Goal: Transaction & Acquisition: Subscribe to service/newsletter

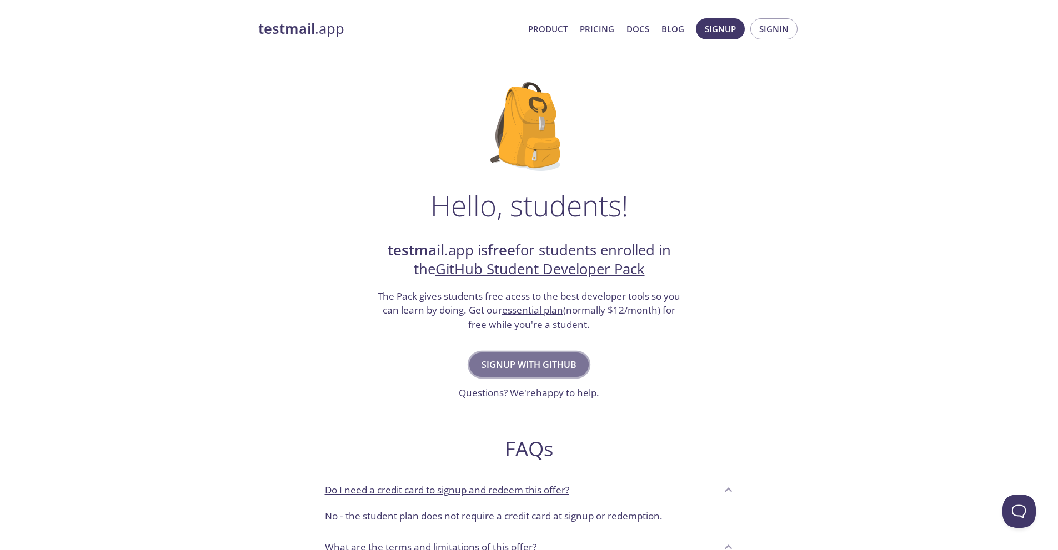
click at [544, 371] on span "Signup with GitHub" at bounding box center [528, 365] width 95 height 16
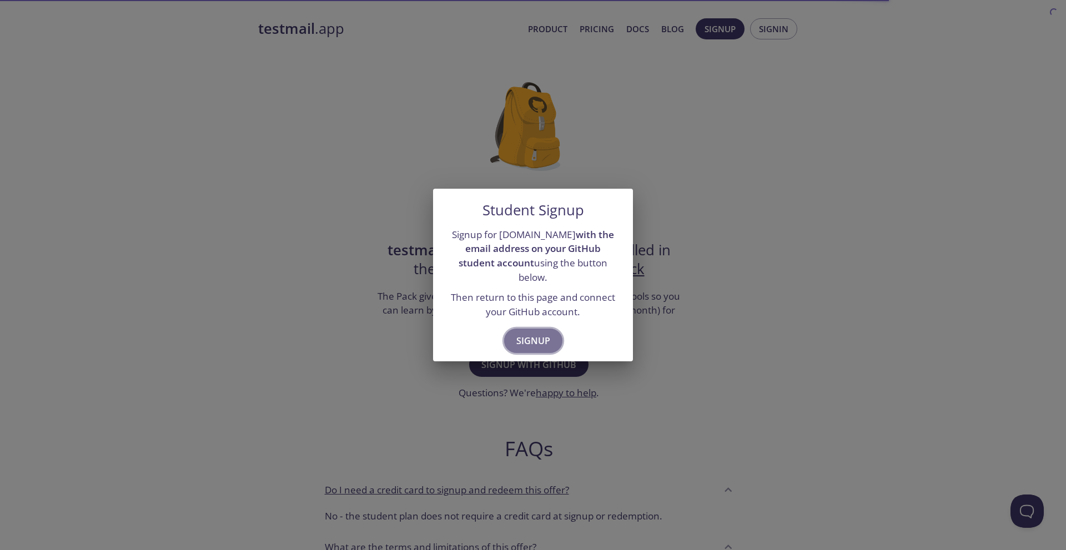
click at [519, 335] on span "Signup" at bounding box center [533, 341] width 34 height 16
click at [732, 192] on div "Student Signup Signup for testmail.app with the email address on your GitHub st…" at bounding box center [533, 275] width 1066 height 550
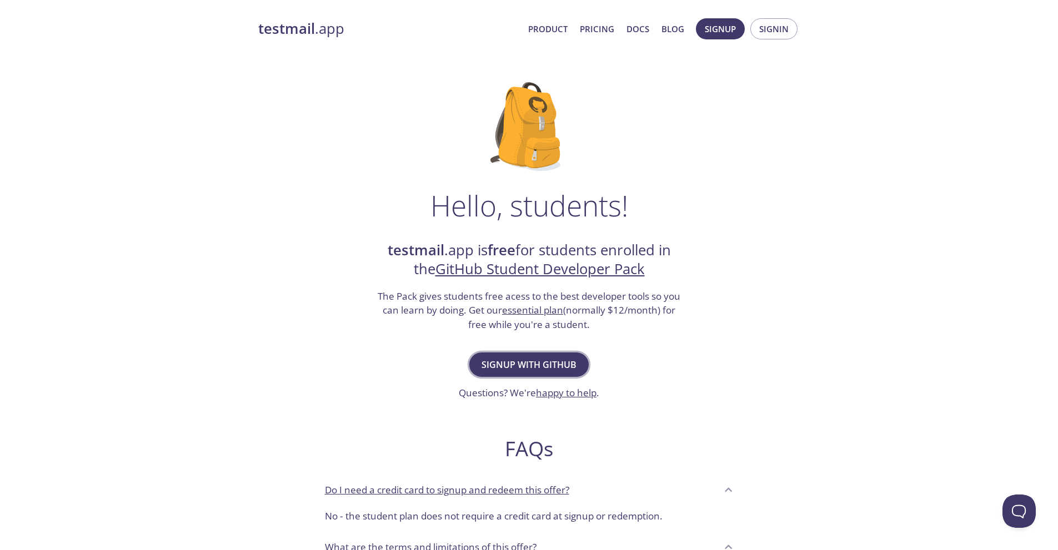
click at [560, 367] on span "Signup with GitHub" at bounding box center [528, 365] width 95 height 16
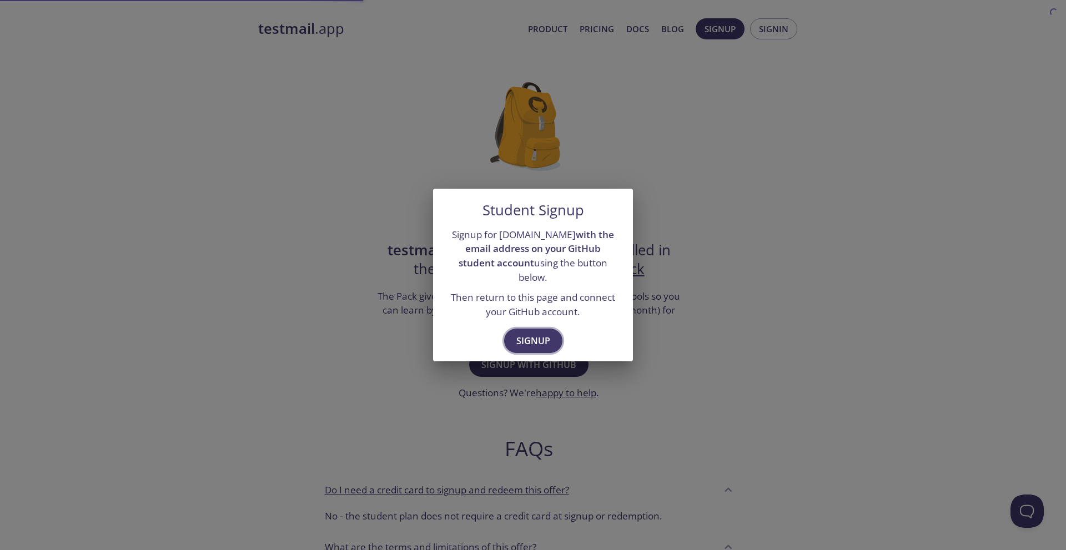
click at [524, 333] on span "Signup" at bounding box center [533, 341] width 34 height 16
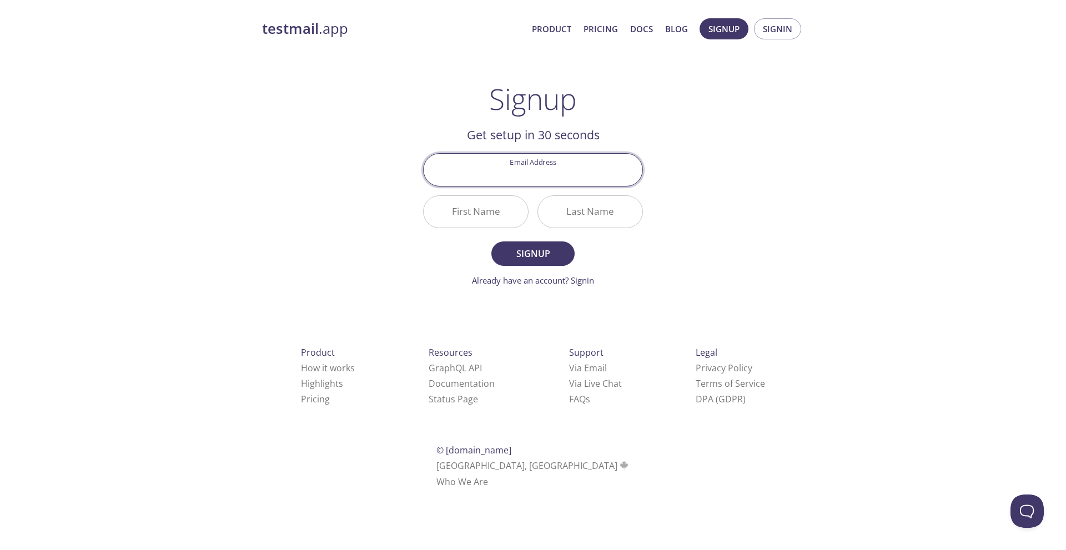
click at [553, 171] on input "Email Address" at bounding box center [533, 170] width 219 height 32
type input "[EMAIL_ADDRESS][PERSON_NAME][DOMAIN_NAME]"
click at [515, 212] on input "First Name" at bounding box center [476, 212] width 104 height 32
type input "Pal"
type input "k"
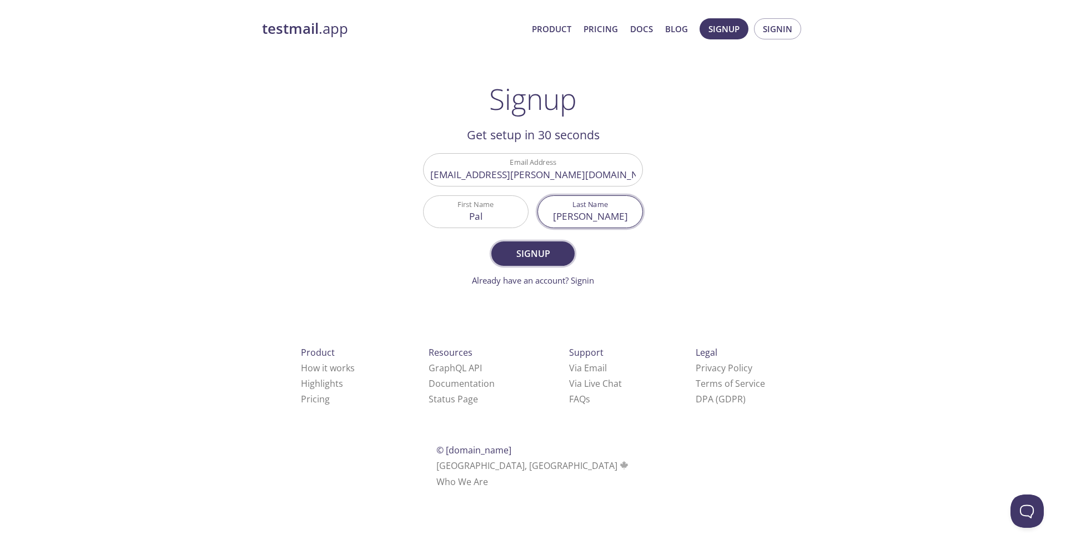
type input "[PERSON_NAME]"
click at [558, 266] on button "Signup" at bounding box center [532, 254] width 83 height 24
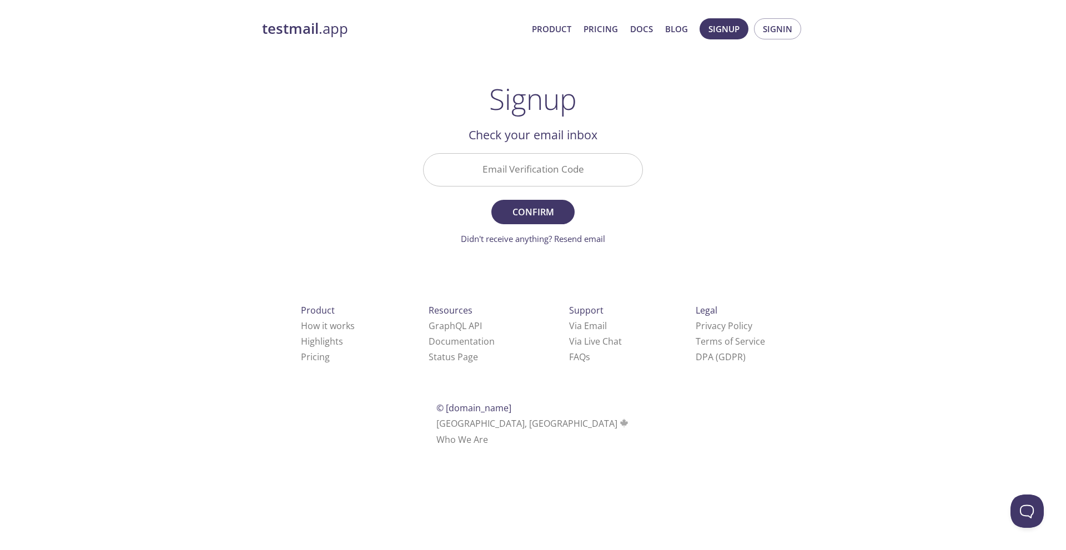
click at [567, 178] on input "Email Verification Code" at bounding box center [533, 170] width 219 height 32
paste input "WMMASTW"
type input "WMMASTW"
click at [546, 214] on span "Confirm" at bounding box center [533, 212] width 59 height 16
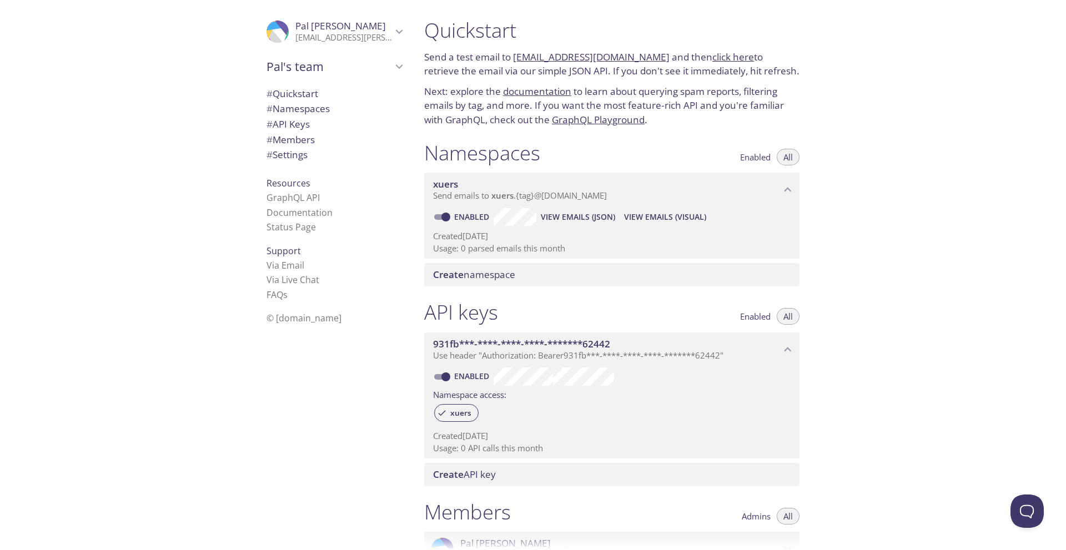
click at [759, 195] on p "Send emails to xuers . {tag} @[DOMAIN_NAME]" at bounding box center [607, 195] width 348 height 11
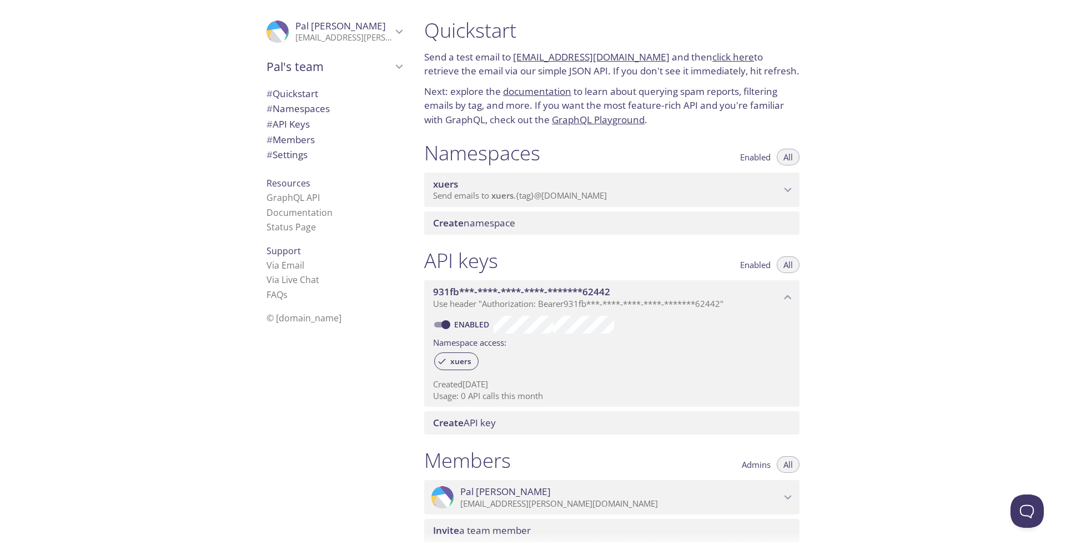
click at [759, 195] on p "Send emails to xuers . {tag} @[DOMAIN_NAME]" at bounding box center [607, 195] width 348 height 11
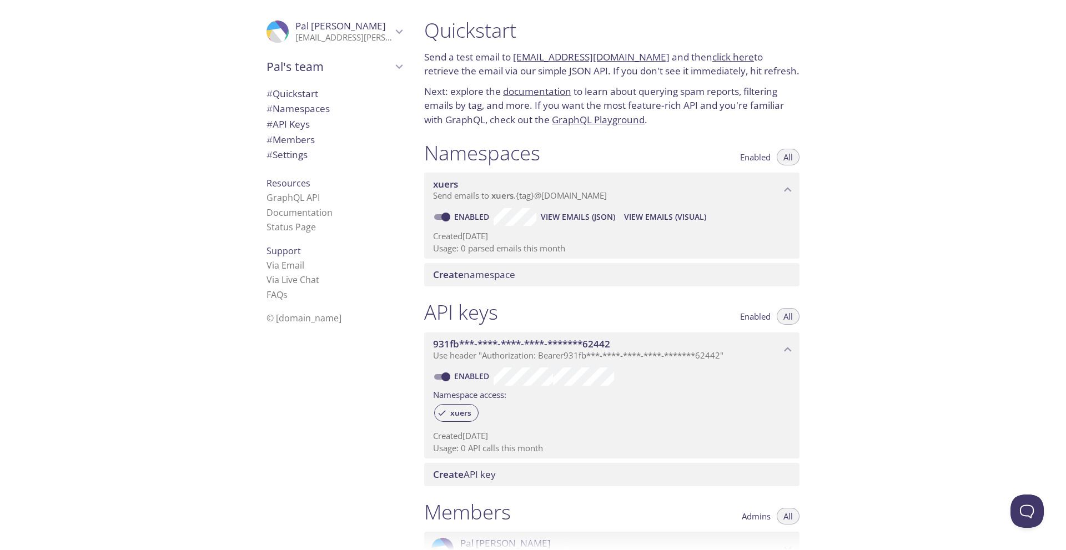
click at [639, 214] on span "View Emails (Visual)" at bounding box center [665, 216] width 82 height 13
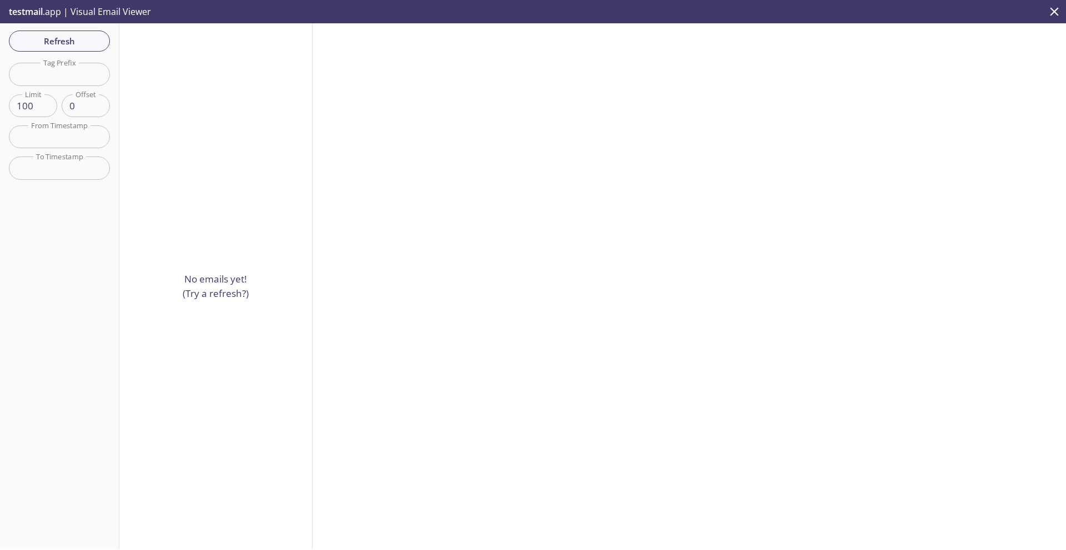
click at [227, 287] on p "No emails yet! (Try a refresh?)" at bounding box center [216, 286] width 66 height 28
click at [69, 36] on span "Refresh" at bounding box center [59, 41] width 83 height 14
click at [84, 69] on input "text" at bounding box center [59, 74] width 101 height 23
type input "PAL"
click at [74, 201] on button "Reset" at bounding box center [59, 200] width 41 height 21
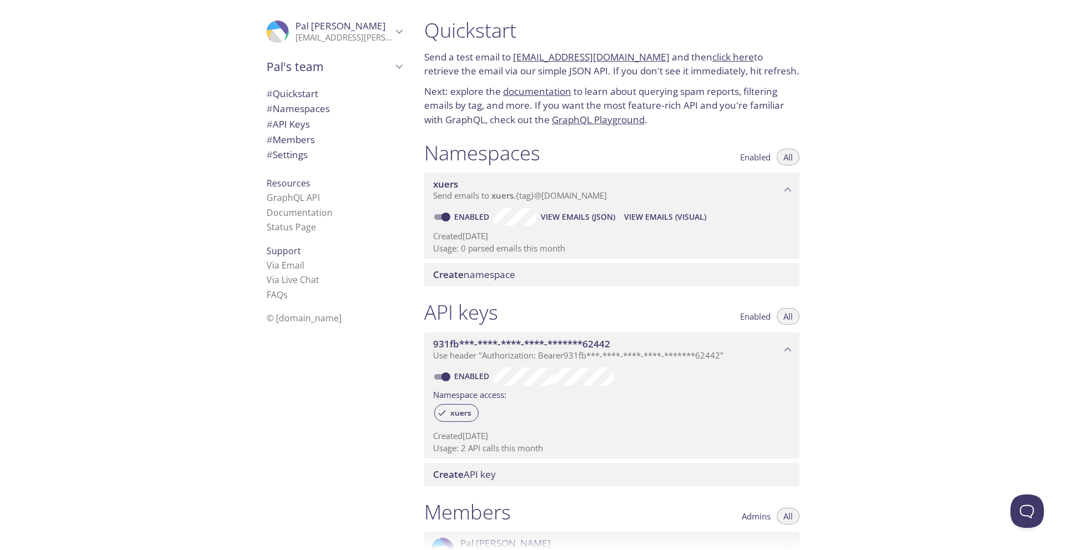
drag, startPoint x: 513, startPoint y: 54, endPoint x: 649, endPoint y: 57, distance: 136.1
click at [649, 57] on p "Send a test email to xuers.test@inbox.testmail.app and then click here to retri…" at bounding box center [611, 64] width 375 height 28
copy link "[EMAIL_ADDRESS][DOMAIN_NAME]"
click at [655, 214] on span "View Emails (Visual)" at bounding box center [665, 216] width 82 height 13
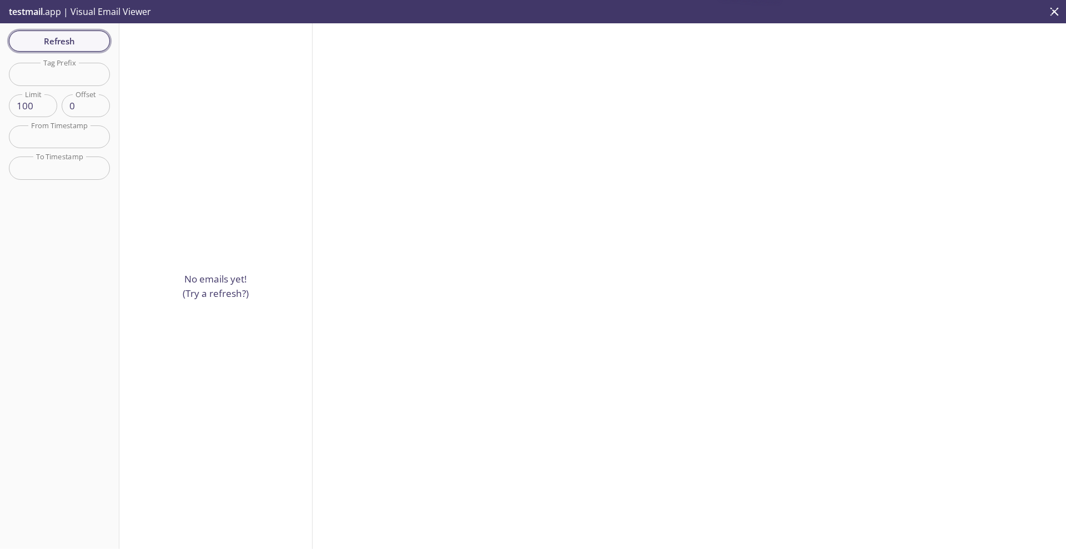
click at [92, 47] on span "Refresh" at bounding box center [59, 41] width 83 height 14
click at [92, 47] on div "Refresh Filters Tag Prefix Tag Prefix Limit 100 Limit Offset 0 Offset From Time…" at bounding box center [59, 286] width 119 height 526
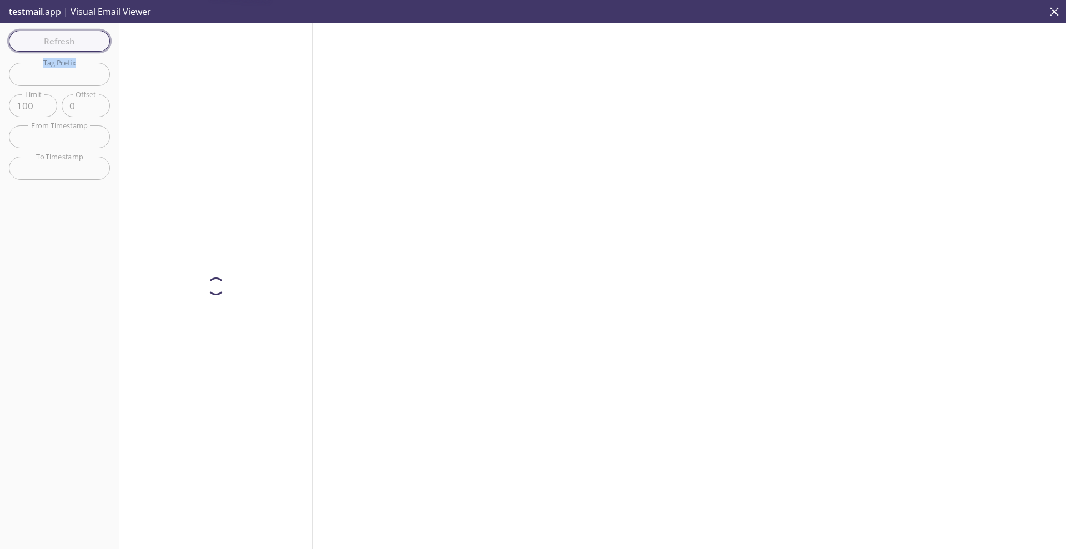
click at [92, 47] on div "Refresh Filters Tag Prefix Tag Prefix Limit 100 Limit Offset 0 Offset From Time…" at bounding box center [59, 286] width 119 height 526
click at [92, 47] on span "Refresh" at bounding box center [59, 41] width 83 height 14
click at [92, 47] on div "Refresh Filters Tag Prefix Tag Prefix Limit 100 Limit Offset 0 Offset From Time…" at bounding box center [59, 286] width 119 height 526
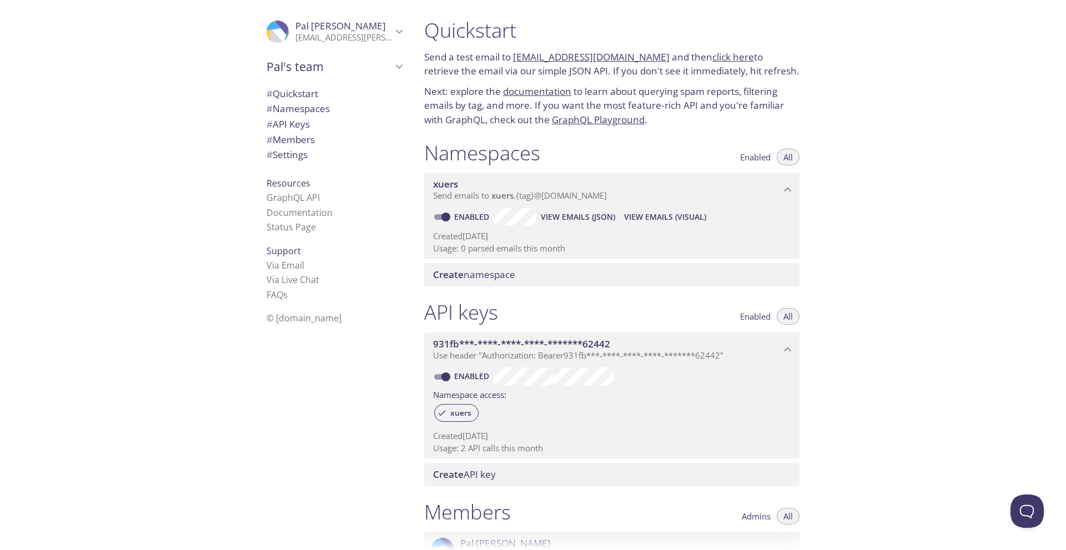
click at [721, 56] on link "click here" at bounding box center [733, 57] width 42 height 13
click at [561, 281] on span "Create namespace" at bounding box center [614, 275] width 362 height 12
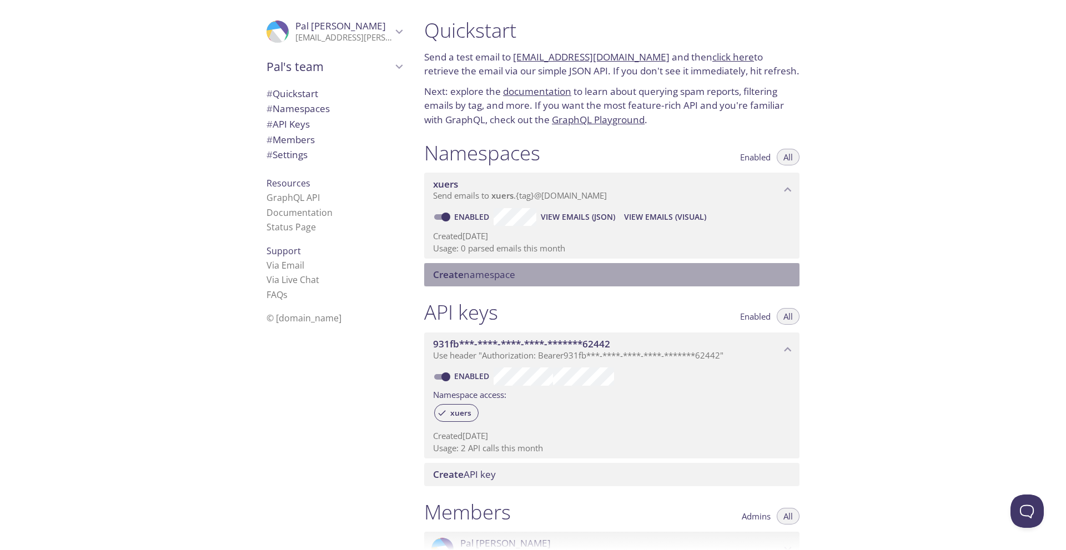
click at [513, 268] on div "Create namespace" at bounding box center [611, 274] width 375 height 23
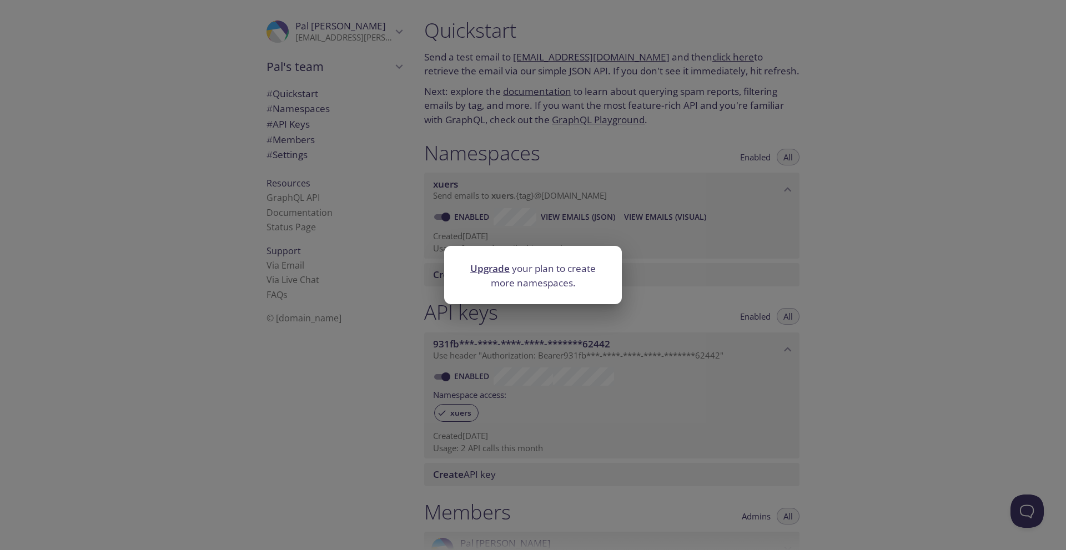
click at [498, 273] on link "Upgrade" at bounding box center [489, 268] width 39 height 13
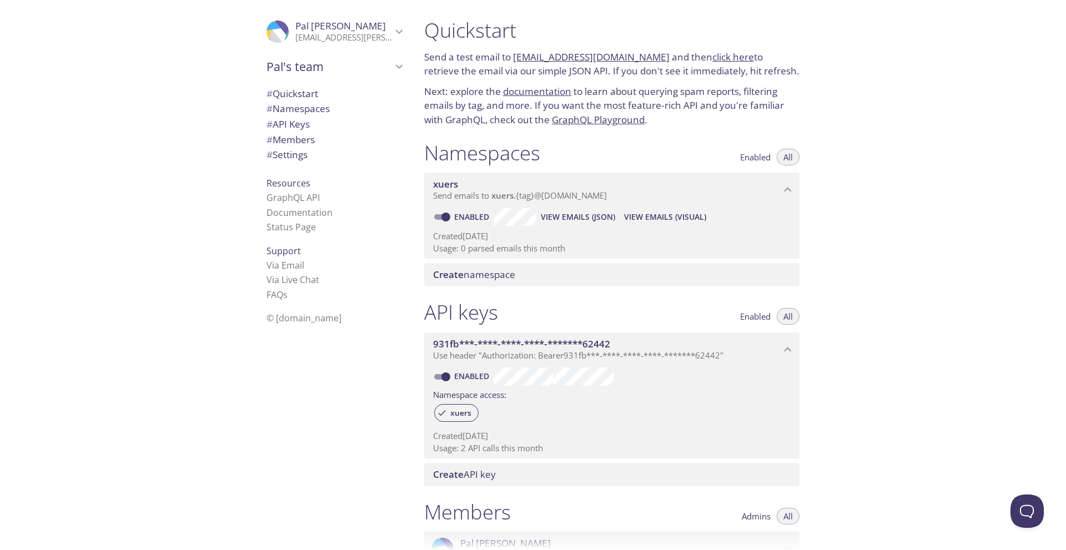
click at [329, 111] on span "# Namespaces" at bounding box center [334, 109] width 135 height 14
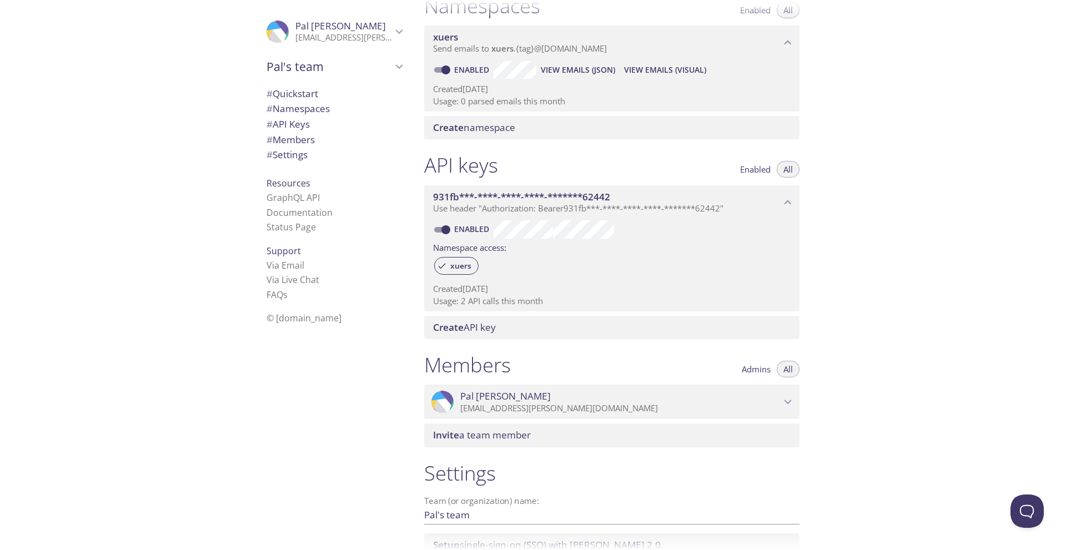
scroll to position [147, 0]
click at [458, 267] on span "xuers" at bounding box center [461, 267] width 34 height 10
click at [464, 267] on span "xuers" at bounding box center [461, 267] width 34 height 10
click at [508, 133] on span "Create namespace" at bounding box center [474, 128] width 82 height 13
